Goal: Information Seeking & Learning: Learn about a topic

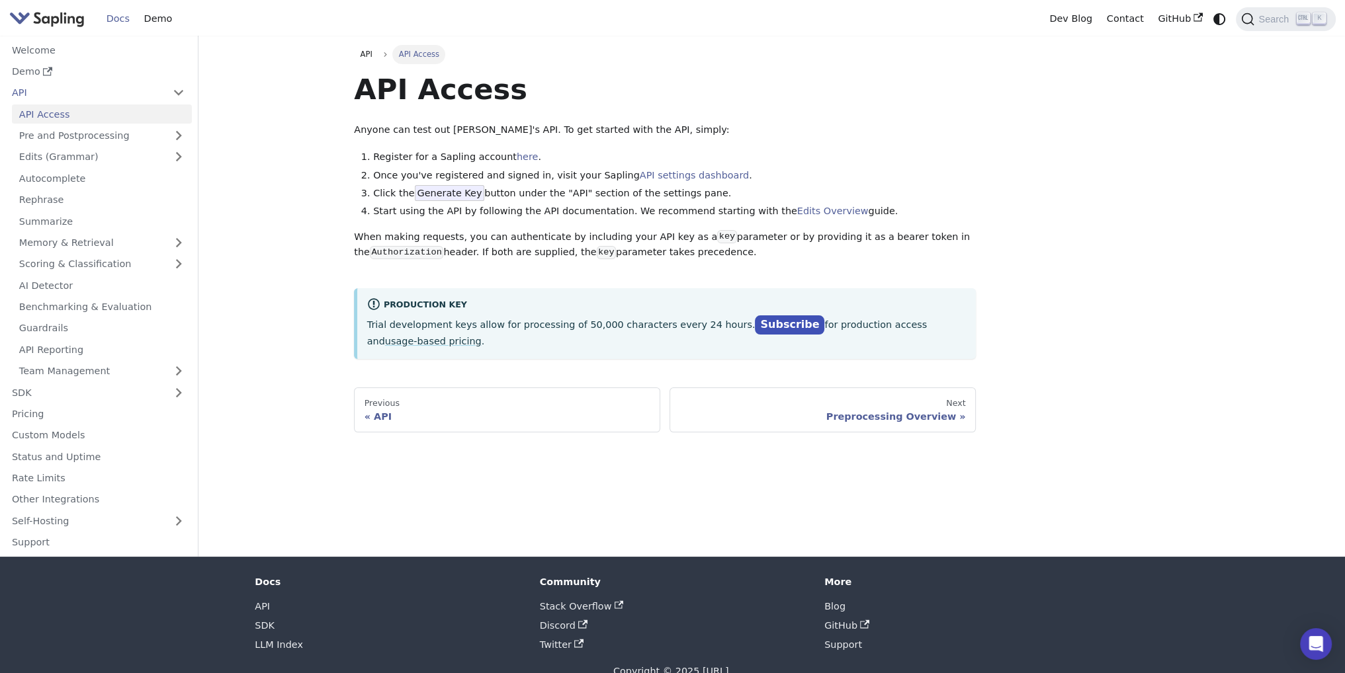
click at [517, 325] on p "Trial development keys allow for processing of 50,000 characters every 24 hours…" at bounding box center [666, 332] width 599 height 33
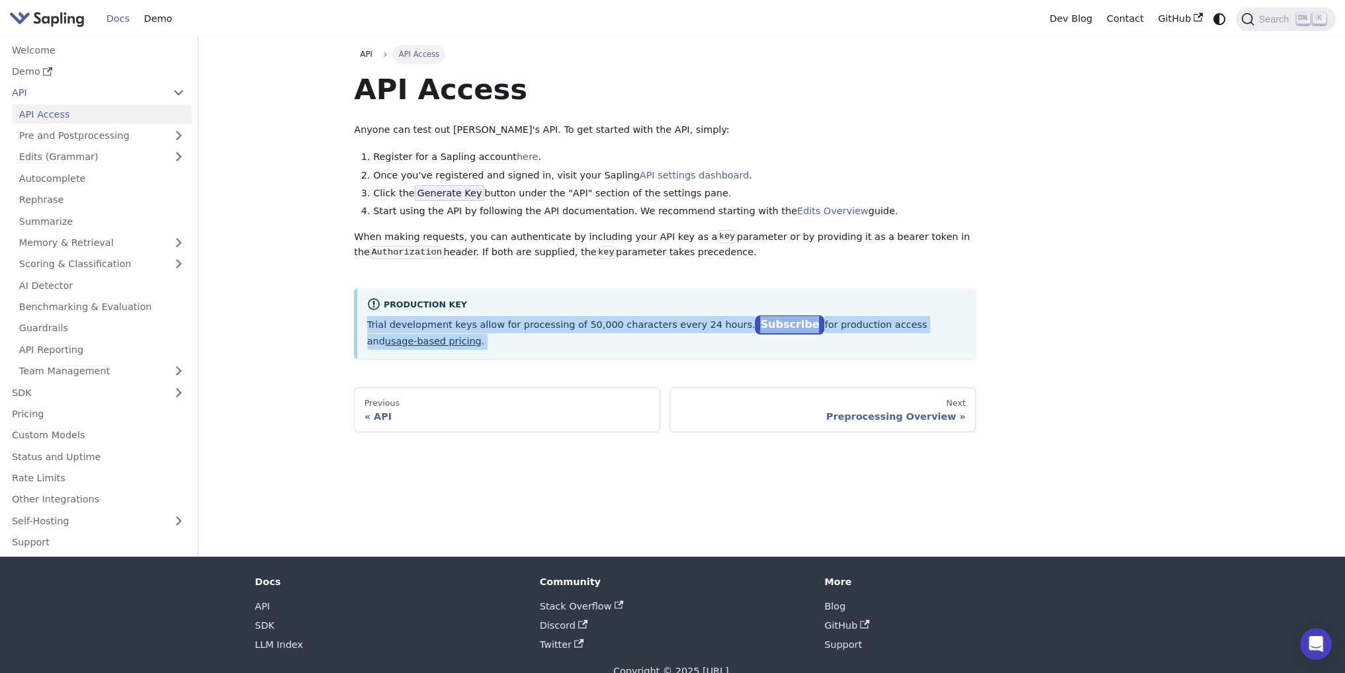
click at [517, 325] on p "Trial development keys allow for processing of 50,000 characters every 24 hours…" at bounding box center [666, 332] width 599 height 33
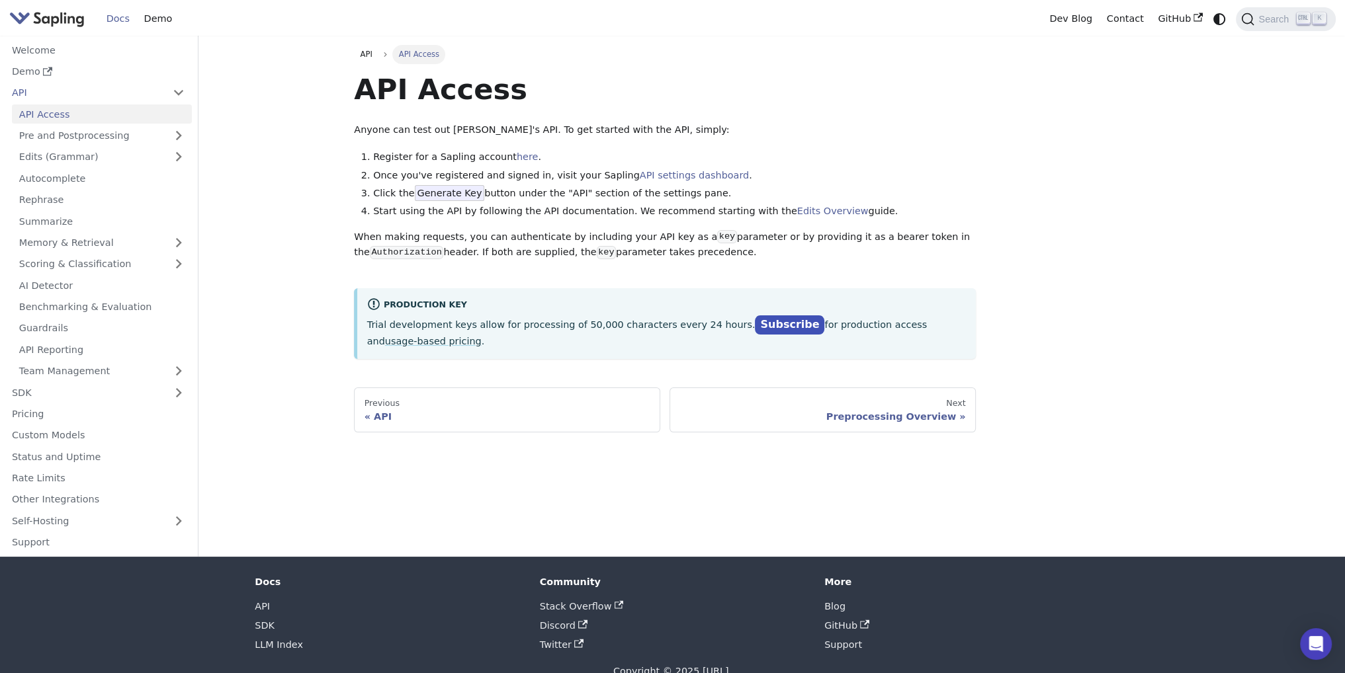
click at [569, 330] on p "Trial development keys allow for processing of 50,000 characters every 24 hours…" at bounding box center [666, 332] width 599 height 33
